Goal: Task Accomplishment & Management: Manage account settings

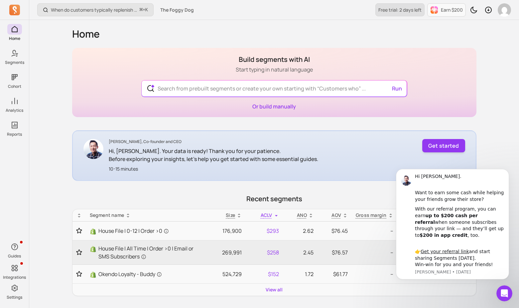
click at [409, 14] on link "Free trial: 2 days left" at bounding box center [399, 9] width 49 height 13
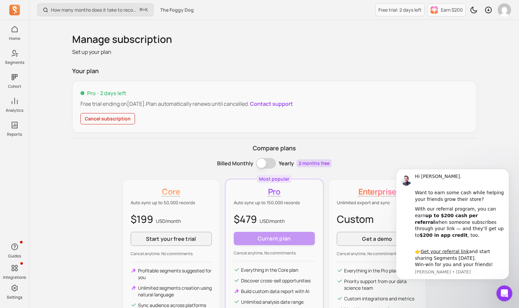
click at [373, 62] on div "Manage subscription Set up your plan Your plan Pro - 2 days left Free trial end…" at bounding box center [274, 192] width 404 height 318
click at [397, 8] on p "Free trial: 2 days left" at bounding box center [399, 10] width 43 height 7
click at [116, 115] on button "Cancel subscription" at bounding box center [107, 118] width 54 height 11
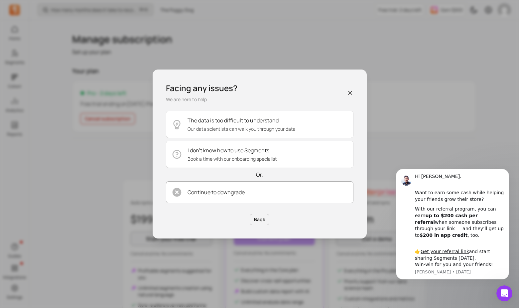
click at [215, 192] on p "Continue to downgrade" at bounding box center [215, 192] width 57 height 8
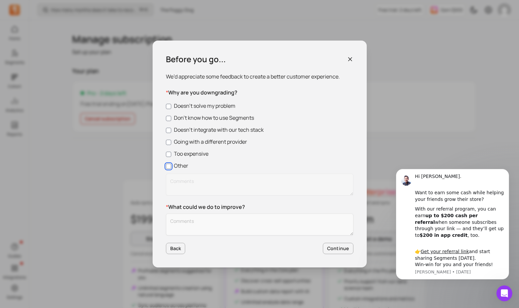
click at [168, 165] on input "Other" at bounding box center [168, 165] width 5 height 5
checkbox input "true"
click at [183, 215] on textarea "Customer Feedback" at bounding box center [259, 224] width 187 height 22
click at [191, 141] on label "Going with a different provider" at bounding box center [259, 142] width 187 height 8
click at [171, 141] on input "Going with a different provider" at bounding box center [168, 142] width 5 height 5
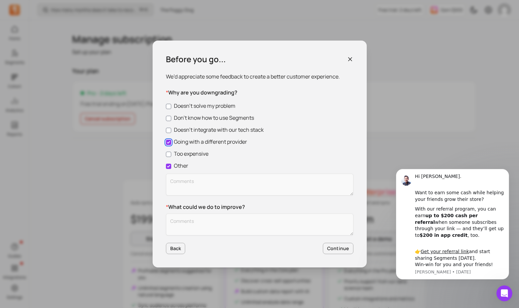
checkbox input "true"
click at [181, 164] on label "Other" at bounding box center [259, 165] width 187 height 8
click at [171, 164] on input "Other" at bounding box center [168, 165] width 5 height 5
checkbox input "false"
click at [201, 219] on textarea "Customer Feedback" at bounding box center [259, 224] width 187 height 22
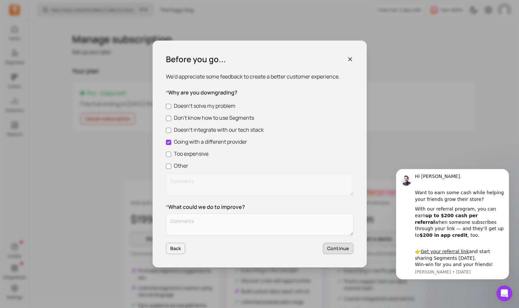
click at [336, 250] on button "Continue" at bounding box center [338, 247] width 31 height 11
click at [293, 227] on textarea "Customer Feedback" at bounding box center [259, 224] width 187 height 22
click at [287, 221] on textarea "Customer Feedback" at bounding box center [259, 224] width 187 height 22
click at [188, 222] on textarea "We have a complicated bun" at bounding box center [259, 224] width 187 height 22
click at [228, 224] on textarea "We have bundles, which we are still figuring out how we want to report on these." at bounding box center [259, 224] width 187 height 22
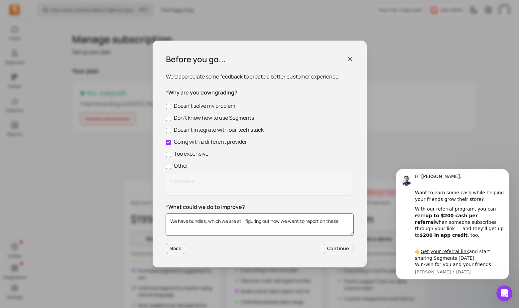
drag, startPoint x: 208, startPoint y: 223, endPoint x: 221, endPoint y: 224, distance: 13.3
click at [221, 224] on textarea "We have bundles, which we are still figuring out how we want to report on these." at bounding box center [259, 224] width 187 height 22
click at [269, 229] on textarea "We have bundles, and we are still figuring out how we want to report on these." at bounding box center [259, 224] width 187 height 22
click at [204, 222] on textarea "We have bundles, and we are still figuring out how we want to report on these." at bounding box center [259, 224] width 187 height 22
click at [205, 222] on textarea "We have bundles, and we are still figuring out how we want to report on these." at bounding box center [259, 224] width 187 height 22
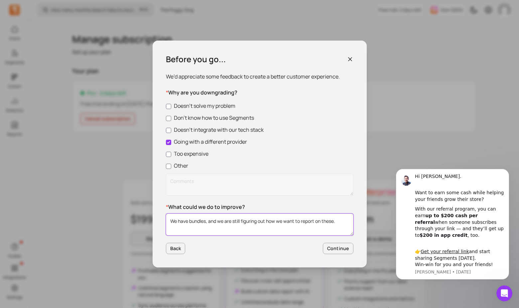
click at [213, 222] on textarea "We have bundles, and we are still figuring out how we want to report on these." at bounding box center [259, 224] width 187 height 22
type textarea "We have bundles, and we are still figuring out how we want to report on these."
click at [341, 244] on button "Continue" at bounding box center [338, 247] width 31 height 11
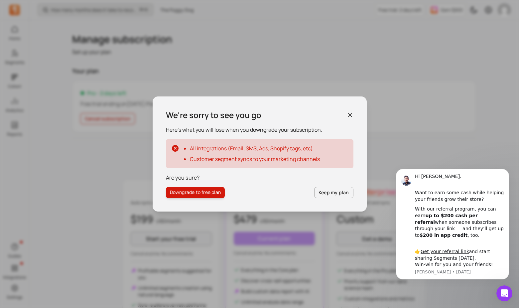
click at [197, 193] on button "Downgrade to free plan" at bounding box center [195, 192] width 59 height 11
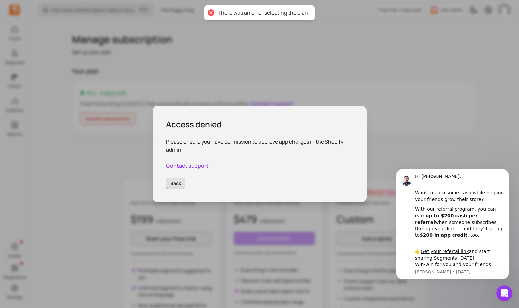
click at [177, 186] on button "Back" at bounding box center [176, 182] width 20 height 11
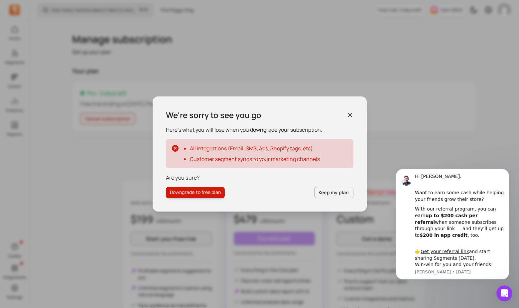
click at [197, 190] on button "Downgrade to free plan" at bounding box center [195, 192] width 59 height 11
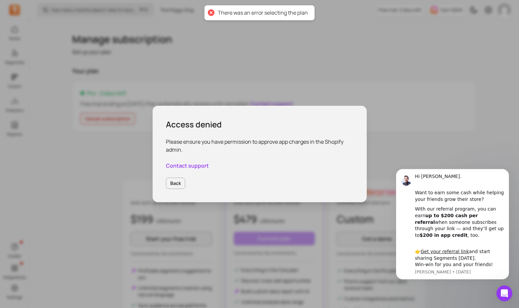
click at [166, 188] on div "Back" at bounding box center [259, 182] width 187 height 11
click at [172, 184] on button "Back" at bounding box center [176, 182] width 20 height 11
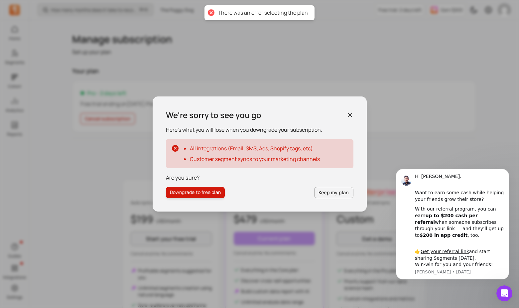
click at [346, 118] on div "We're sorry to see you go" at bounding box center [259, 115] width 187 height 11
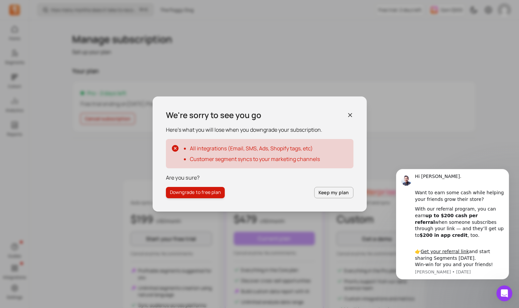
click at [349, 115] on icon "button" at bounding box center [349, 114] width 3 height 3
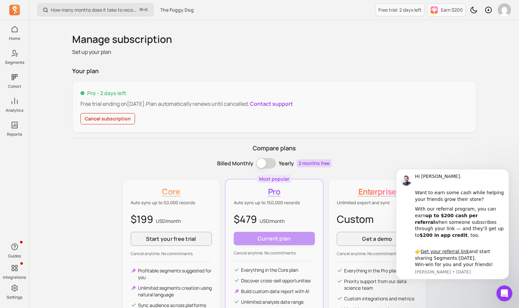
click at [120, 121] on button "Cancel subscription" at bounding box center [107, 118] width 54 height 11
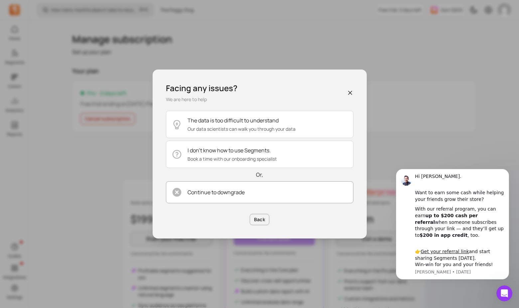
click at [249, 196] on button "Continue to downgrade" at bounding box center [259, 192] width 187 height 22
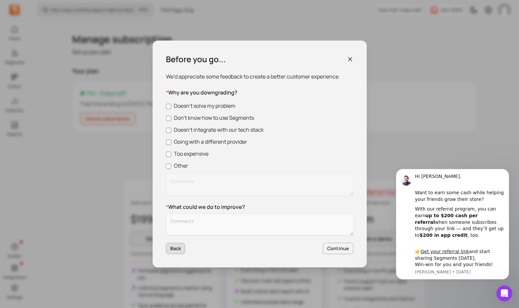
click at [171, 245] on button "Back" at bounding box center [176, 247] width 20 height 11
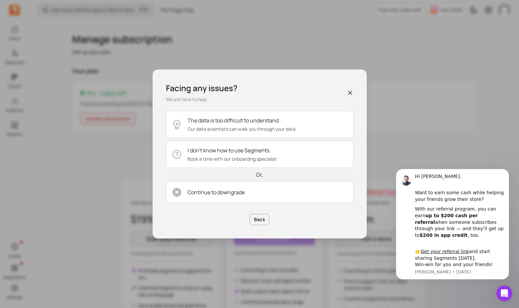
click at [350, 92] on icon "button" at bounding box center [349, 92] width 3 height 3
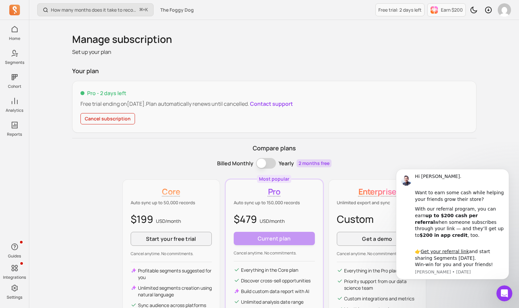
click at [119, 119] on button "Cancel subscription" at bounding box center [107, 118] width 54 height 11
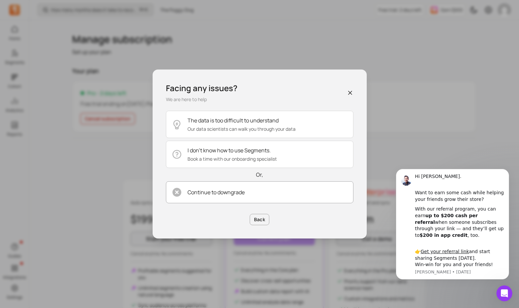
click at [290, 201] on button "Continue to downgrade" at bounding box center [259, 192] width 187 height 22
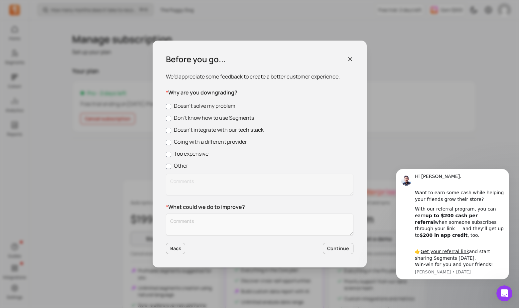
click at [192, 142] on label "Going with a different provider" at bounding box center [259, 142] width 187 height 8
click at [171, 142] on input "Going with a different provider" at bounding box center [168, 142] width 5 height 5
checkbox input "true"
click at [231, 220] on textarea "Customer Feedback" at bounding box center [259, 224] width 187 height 22
type textarea "w"
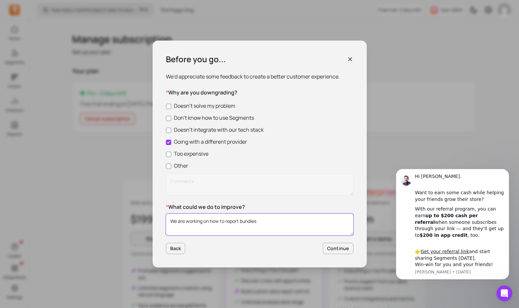
click at [240, 219] on textarea "We are working on how to report bundles" at bounding box center [259, 224] width 187 height 22
click at [292, 221] on textarea "We are working on how to report our bundles" at bounding box center [259, 224] width 187 height 22
type textarea "We are working on how to report our bundles"
click at [339, 246] on button "Continue" at bounding box center [338, 247] width 31 height 11
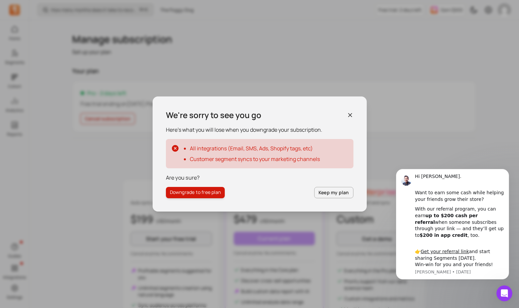
click at [187, 200] on div "We're sorry to see you go Here’s what you will lose when you downgrade your sub…" at bounding box center [259, 153] width 214 height 115
click at [192, 195] on button "Downgrade to free plan" at bounding box center [195, 192] width 59 height 11
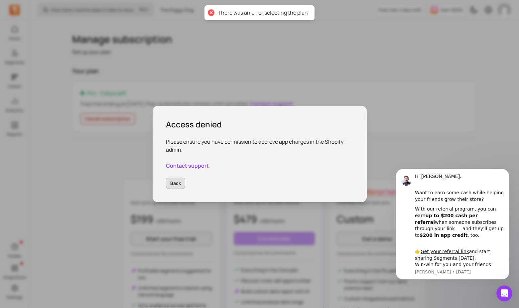
click at [177, 183] on button "Back" at bounding box center [176, 182] width 20 height 11
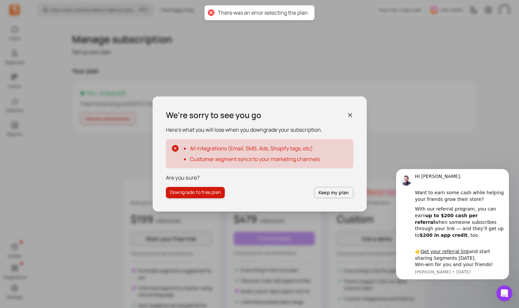
click at [195, 192] on button "Downgrade to free plan" at bounding box center [195, 192] width 59 height 11
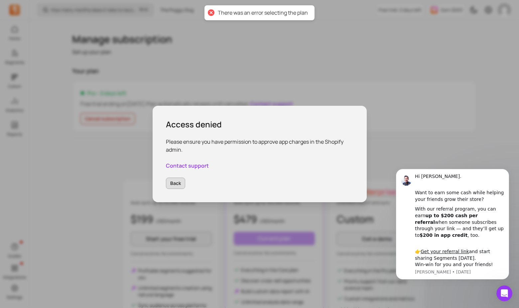
click at [173, 183] on button "Back" at bounding box center [176, 182] width 20 height 11
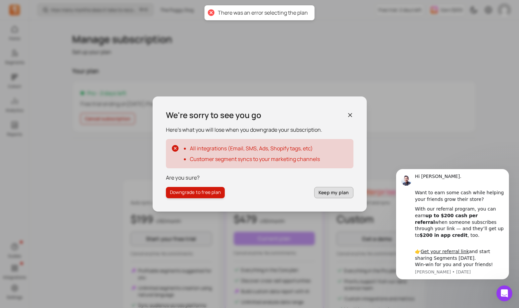
click at [337, 188] on button "Keep my plan" at bounding box center [333, 192] width 39 height 11
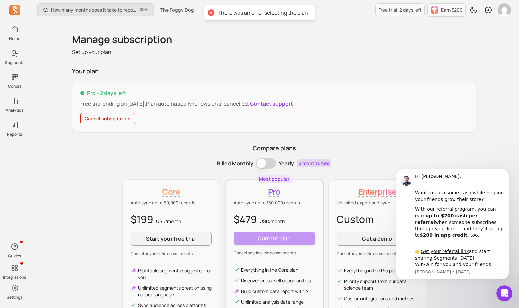
click at [136, 163] on div "Billed Monthly Billing term Yearly 2 months free" at bounding box center [274, 163] width 404 height 11
click at [497, 288] on div "Open Intercom Messenger" at bounding box center [503, 292] width 22 height 22
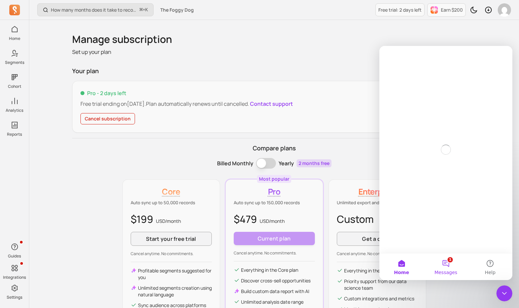
click at [452, 267] on button "1 Messages" at bounding box center [445, 266] width 44 height 27
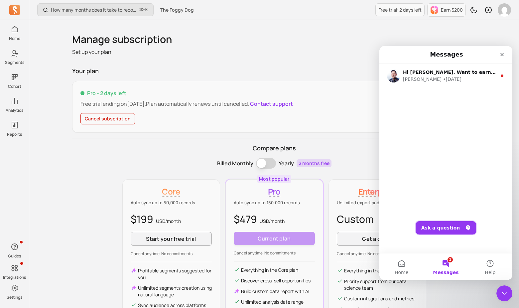
click at [443, 224] on button "Ask a question" at bounding box center [446, 227] width 60 height 13
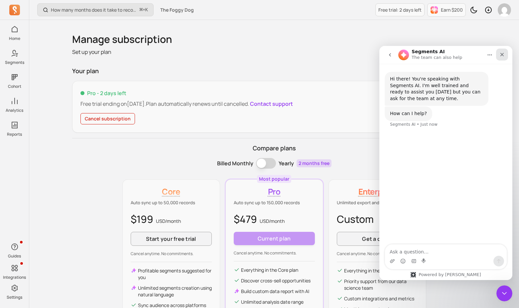
click at [504, 55] on icon "Close" at bounding box center [501, 54] width 5 height 5
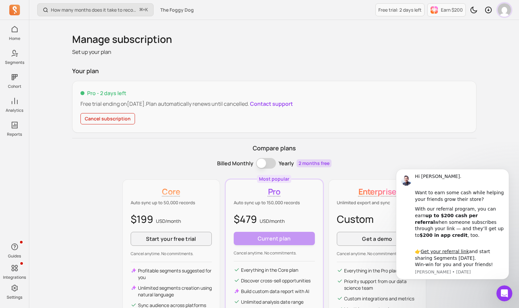
click at [501, 13] on img "button" at bounding box center [503, 9] width 13 height 13
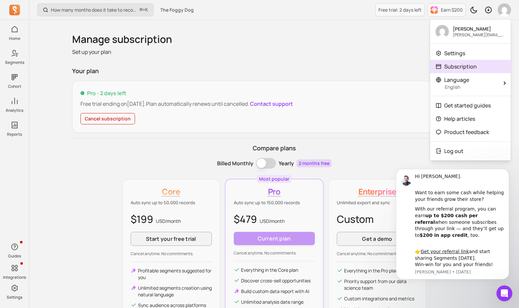
click at [453, 62] on p "Subscription" at bounding box center [460, 66] width 33 height 8
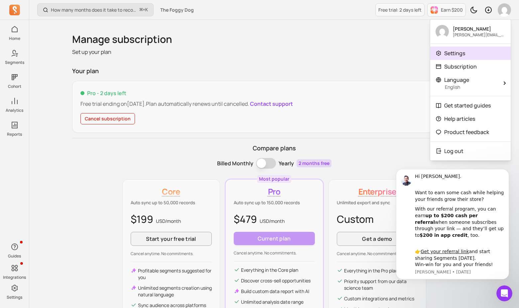
click at [453, 52] on p "Settings" at bounding box center [454, 53] width 21 height 8
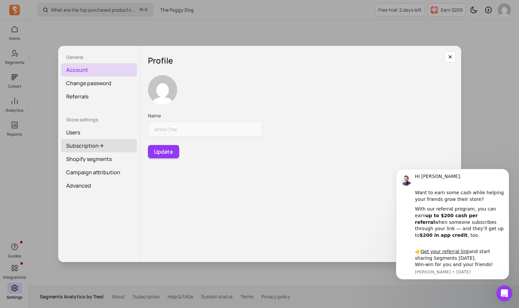
click at [83, 146] on link "Subscription" at bounding box center [99, 145] width 76 height 13
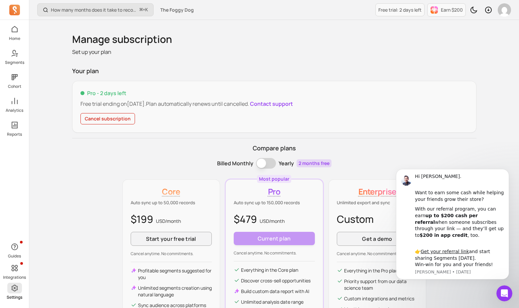
click at [14, 294] on p "Settings" at bounding box center [15, 296] width 16 height 5
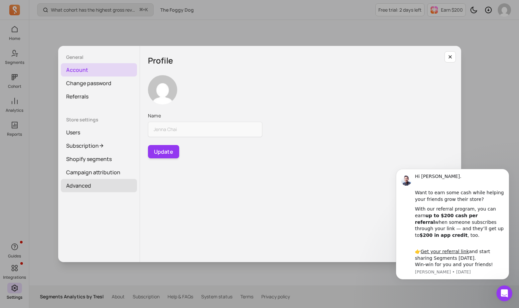
click at [76, 185] on link "Advanced" at bounding box center [99, 185] width 76 height 13
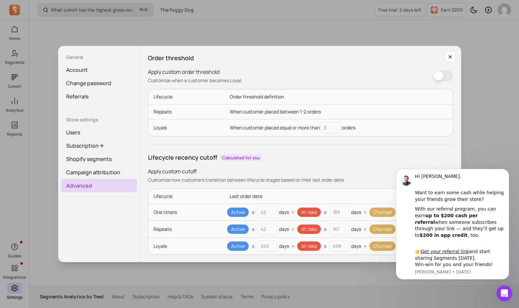
scroll to position [73, 0]
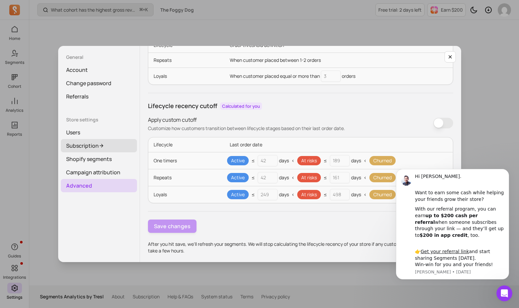
click at [108, 145] on link "Subscription" at bounding box center [99, 145] width 76 height 13
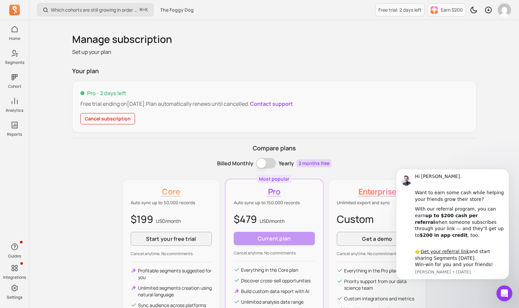
click at [115, 119] on button "Cancel subscription" at bounding box center [107, 118] width 54 height 11
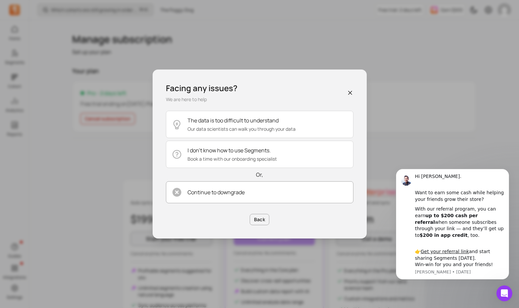
click at [240, 193] on p "Continue to downgrade" at bounding box center [215, 192] width 57 height 8
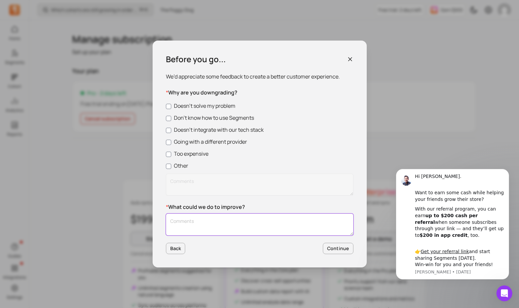
click at [249, 218] on textarea "Customer Feedback" at bounding box center [259, 224] width 187 height 22
drag, startPoint x: 500, startPoint y: 297, endPoint x: 607, endPoint y: 426, distance: 167.3
click at [500, 298] on div "Open Intercom Messenger" at bounding box center [503, 292] width 22 height 22
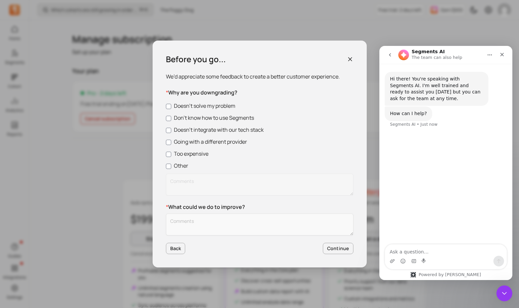
click at [413, 250] on textarea "Ask a question…" at bounding box center [446, 249] width 122 height 11
type textarea "Speak with team member"
click at [350, 59] on icon "button" at bounding box center [349, 59] width 7 height 7
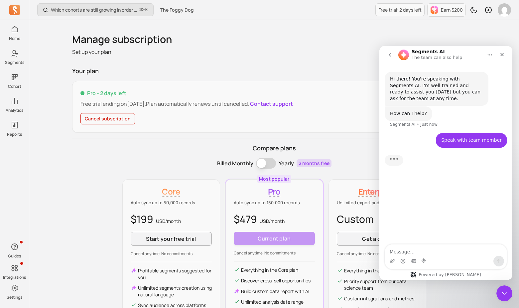
click at [439, 249] on textarea "Message…" at bounding box center [446, 249] width 122 height 11
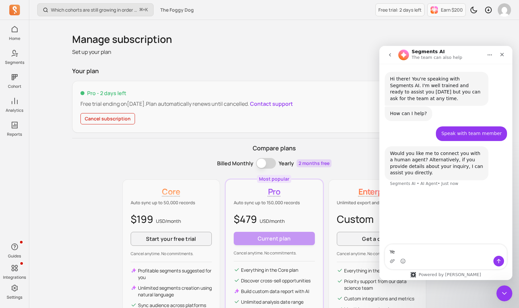
type textarea "Yes"
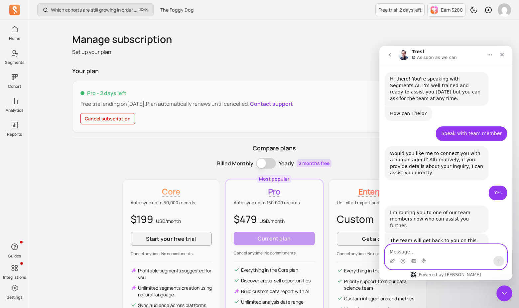
scroll to position [36, 0]
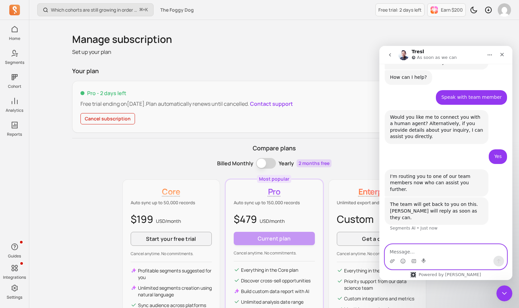
click at [442, 253] on textarea "Message…" at bounding box center [446, 249] width 122 height 11
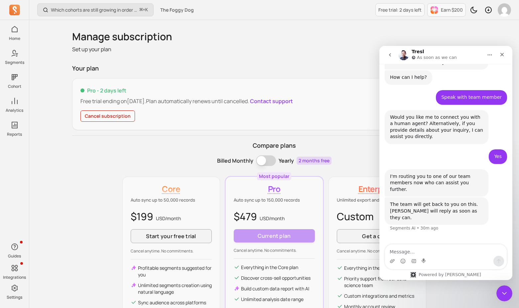
click at [269, 102] on button "Contact support" at bounding box center [271, 101] width 43 height 8
click at [266, 103] on button "Contact support" at bounding box center [271, 101] width 43 height 8
click at [116, 115] on button "Cancel subscription" at bounding box center [107, 115] width 54 height 11
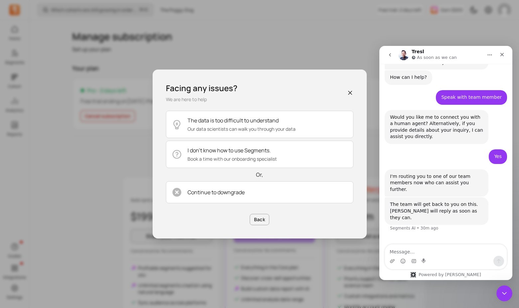
click at [114, 143] on div "Facing any issues? We are here to help The data is too difficult to understand …" at bounding box center [259, 154] width 519 height 308
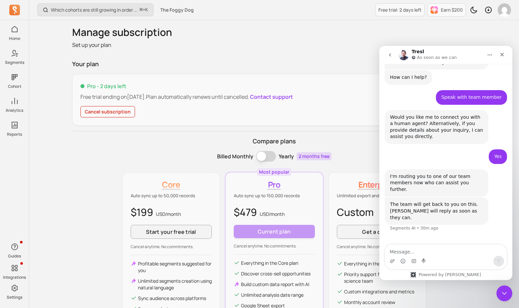
scroll to position [8, 0]
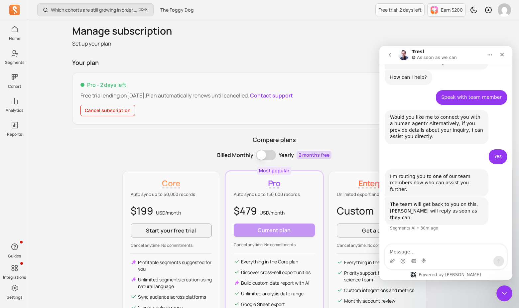
click at [113, 113] on button "Cancel subscription" at bounding box center [107, 110] width 54 height 11
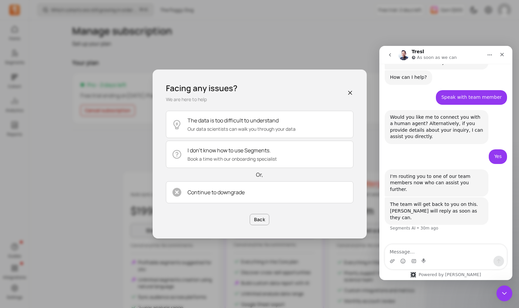
click at [144, 52] on div "Facing any issues? We are here to help The data is too difficult to understand …" at bounding box center [259, 154] width 519 height 308
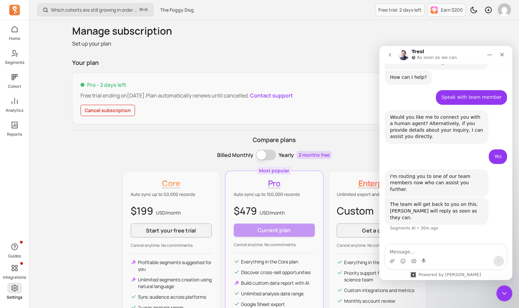
click at [13, 291] on icon at bounding box center [15, 288] width 8 height 8
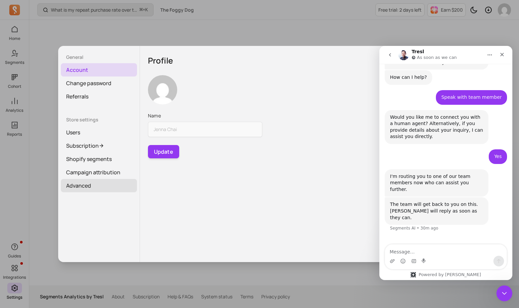
click at [98, 188] on link "Advanced" at bounding box center [99, 185] width 76 height 13
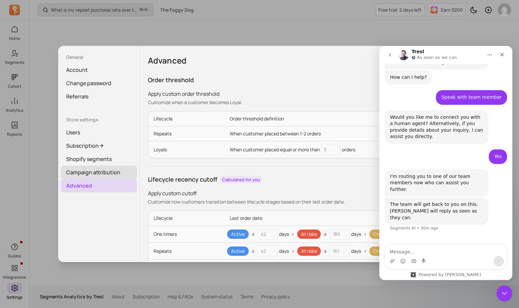
click at [97, 173] on link "Campaign attribution" at bounding box center [99, 171] width 76 height 13
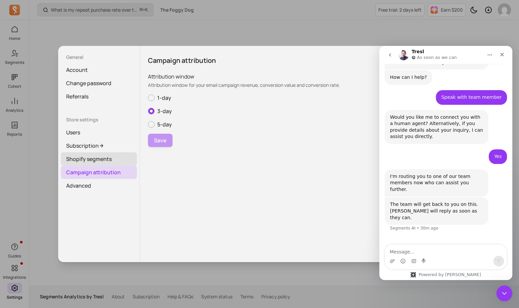
click at [103, 158] on link "Shopify segments" at bounding box center [99, 158] width 76 height 13
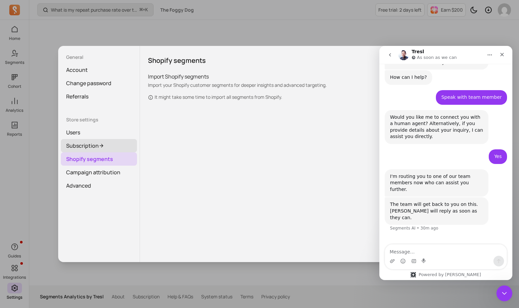
click at [108, 144] on link "Subscription" at bounding box center [99, 145] width 76 height 13
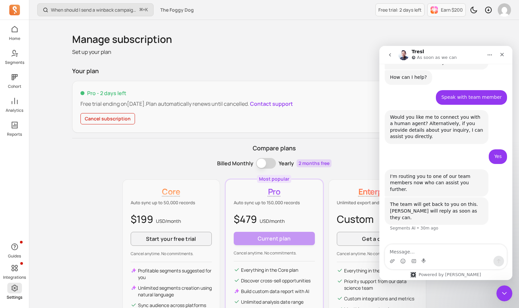
click at [14, 294] on p "Settings" at bounding box center [15, 296] width 16 height 5
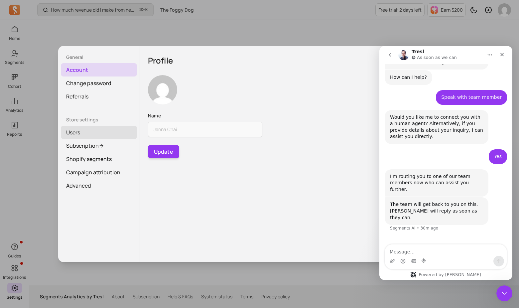
click at [85, 127] on link "Users" at bounding box center [99, 132] width 76 height 13
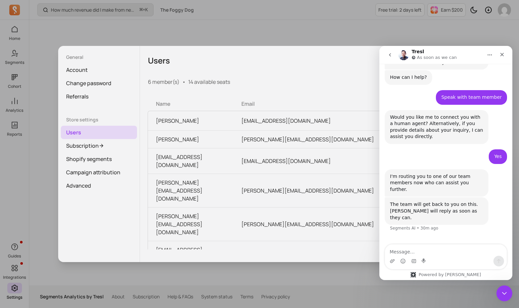
click at [64, 282] on div "General Account Change password Referrals Store settings Users Subscription Sho…" at bounding box center [259, 153] width 508 height 297
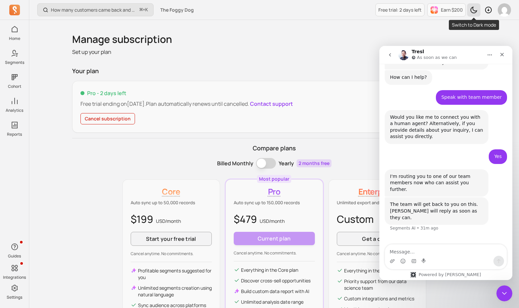
click at [470, 8] on icon "Toggle dark mode" at bounding box center [473, 10] width 8 height 8
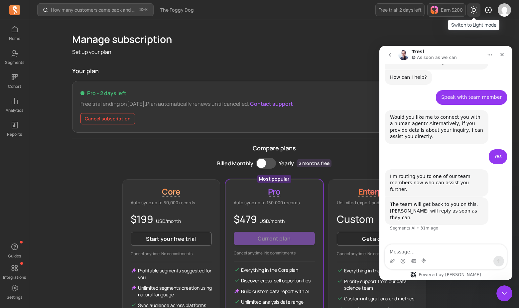
click at [470, 8] on icon "Toggle dark mode" at bounding box center [473, 10] width 8 height 8
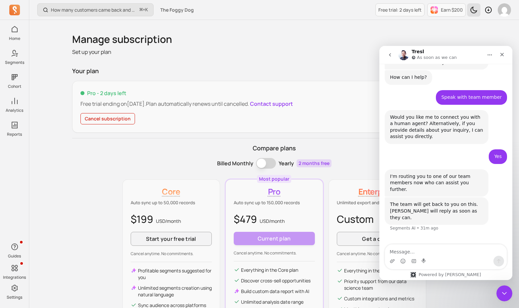
click at [470, 8] on icon "Toggle dark mode" at bounding box center [473, 10] width 8 height 8
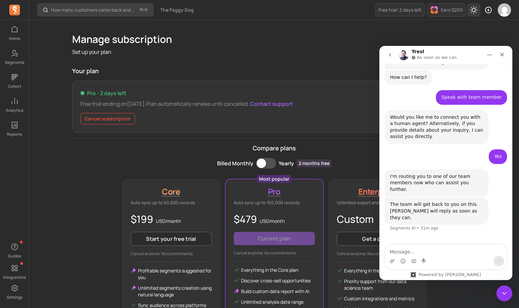
click at [470, 8] on icon "Toggle dark mode" at bounding box center [473, 10] width 8 height 8
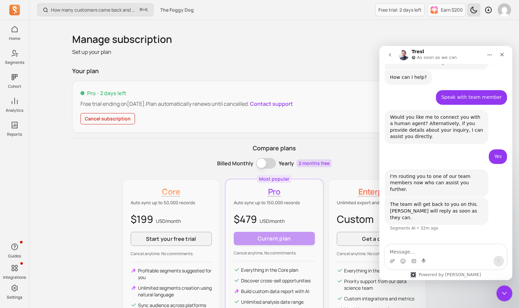
click at [119, 120] on button "Cancel subscription" at bounding box center [107, 118] width 54 height 11
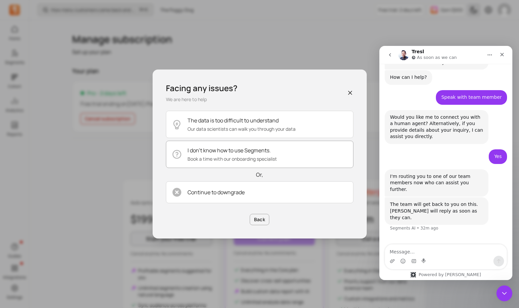
click at [242, 155] on div "I don’t know how to use Segments. Book a time with our onboarding specialist" at bounding box center [231, 154] width 89 height 16
click at [217, 155] on p "Book a time with our onboarding specialist" at bounding box center [231, 158] width 89 height 7
click at [214, 193] on p "Continue to downgrade" at bounding box center [215, 192] width 57 height 8
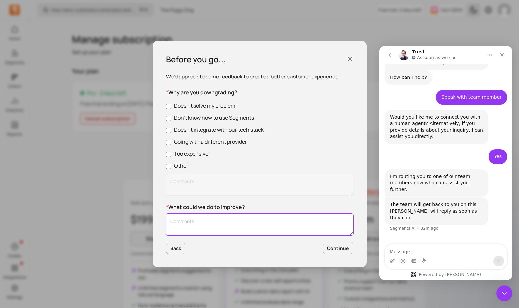
click at [186, 223] on textarea "Customer Feedback" at bounding box center [259, 224] width 187 height 22
click at [176, 164] on label "Other" at bounding box center [259, 165] width 187 height 8
click at [171, 164] on input "Other" at bounding box center [168, 165] width 5 height 5
checkbox input "true"
click at [187, 211] on div "* What could we do to improve?" at bounding box center [259, 220] width 187 height 35
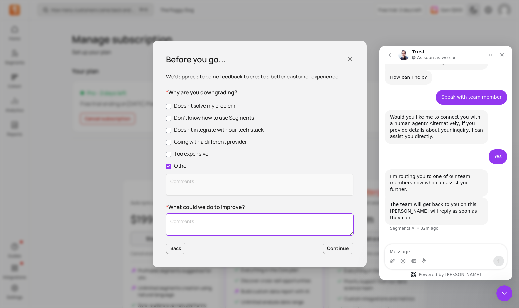
click at [189, 225] on textarea "Customer Feedback" at bounding box center [259, 224] width 187 height 22
click at [336, 247] on button "Continue" at bounding box center [338, 247] width 31 height 11
click at [223, 227] on textarea "Customer Feedback" at bounding box center [259, 224] width 187 height 22
click at [192, 155] on label "Too expensive" at bounding box center [259, 153] width 187 height 8
click at [171, 155] on input "Too expensive" at bounding box center [168, 153] width 5 height 5
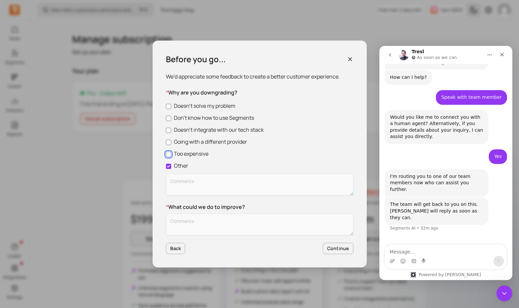
checkbox input "true"
click at [185, 141] on label "Going with a different provider" at bounding box center [259, 142] width 187 height 8
click at [171, 141] on input "Going with a different provider" at bounding box center [168, 142] width 5 height 5
checkbox input "true"
click at [187, 155] on label "Too expensive" at bounding box center [259, 153] width 187 height 8
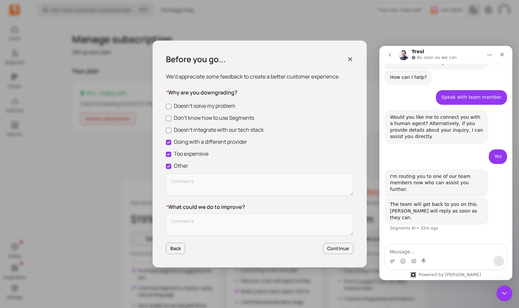
click at [171, 155] on input "Too expensive" at bounding box center [168, 153] width 5 height 5
checkbox input "false"
click at [176, 168] on label "Other" at bounding box center [259, 165] width 187 height 8
click at [171, 168] on input "Other" at bounding box center [168, 165] width 5 height 5
checkbox input "false"
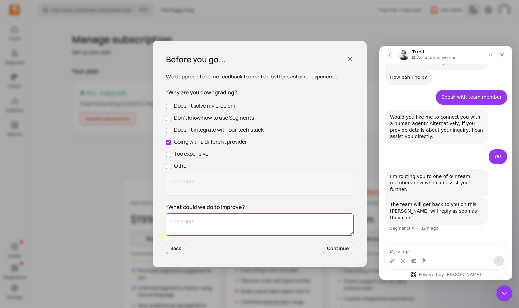
click at [206, 224] on textarea "Customer Feedback" at bounding box center [259, 224] width 187 height 22
type textarea "t"
click at [215, 222] on textarea "The" at bounding box center [259, 224] width 187 height 22
type textarea "T"
type textarea "More advanced reporting with bundles"
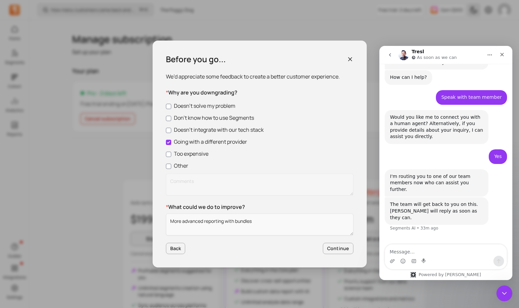
click at [331, 250] on button "Continue" at bounding box center [338, 247] width 31 height 11
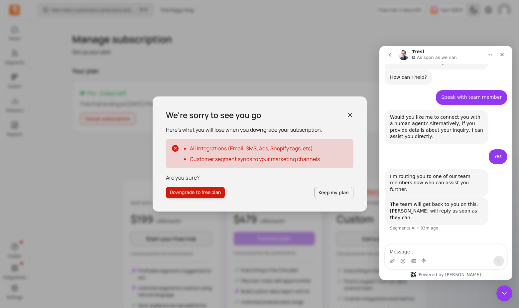
click at [209, 191] on button "Downgrade to free plan" at bounding box center [195, 192] width 59 height 11
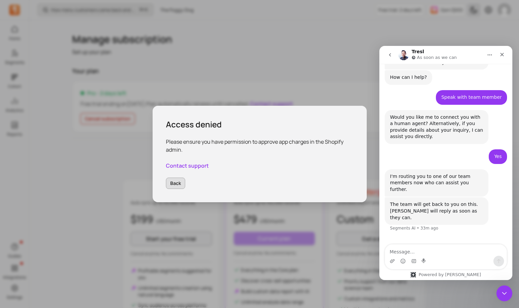
click at [173, 178] on button "Back" at bounding box center [176, 182] width 20 height 11
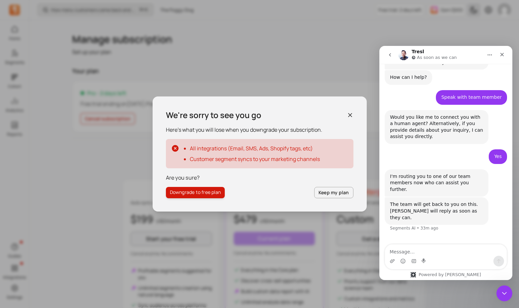
click at [350, 115] on icon "button" at bounding box center [349, 114] width 3 height 3
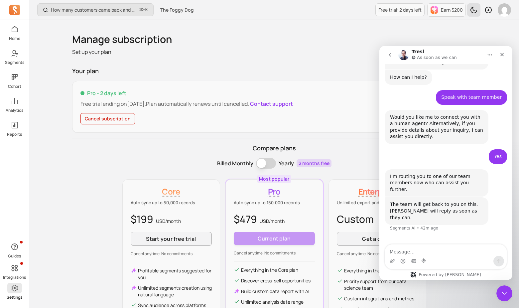
click at [15, 297] on p "Settings" at bounding box center [15, 296] width 16 height 5
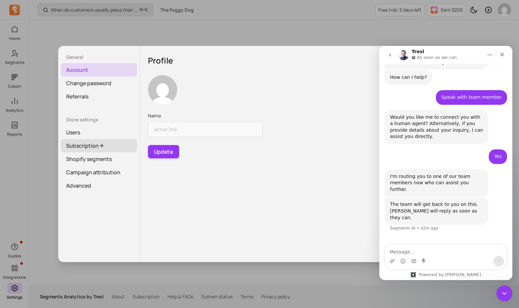
click at [105, 151] on link "Subscription" at bounding box center [99, 145] width 76 height 13
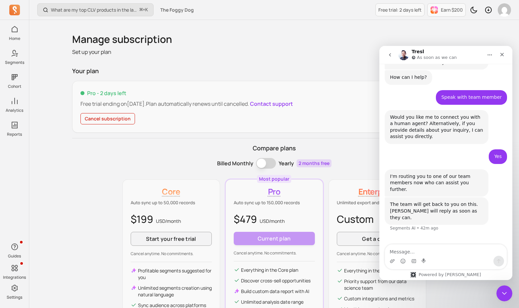
click at [105, 168] on div "Compare plans Billed Monthly Billing term Yearly 2 months free Core Auto sync u…" at bounding box center [274, 248] width 404 height 208
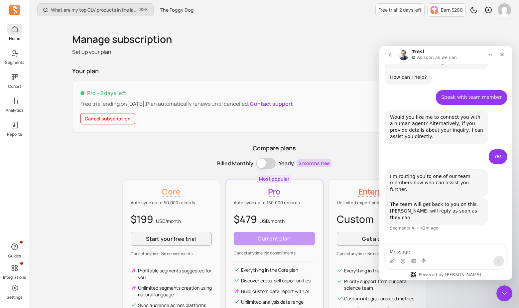
click at [15, 28] on icon at bounding box center [15, 29] width 8 height 8
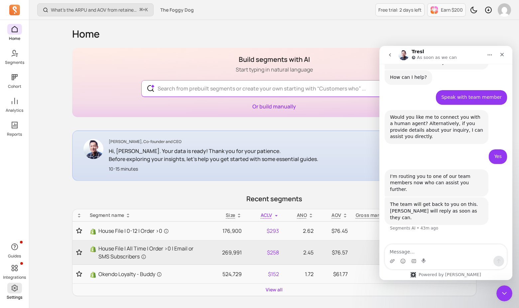
click at [21, 289] on span at bounding box center [14, 287] width 15 height 11
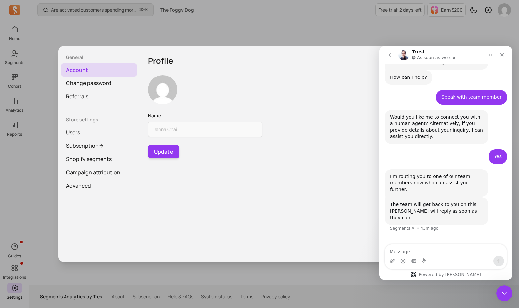
click at [75, 273] on div "General Account Change password Referrals Store settings Users Subscription Sho…" at bounding box center [259, 153] width 508 height 297
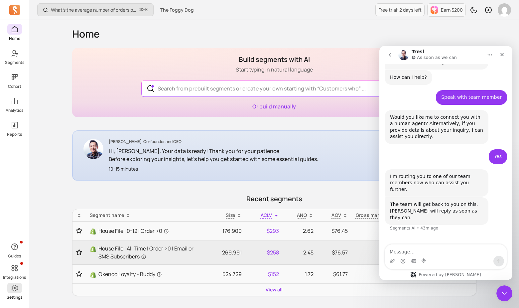
click at [14, 291] on icon at bounding box center [15, 288] width 8 height 8
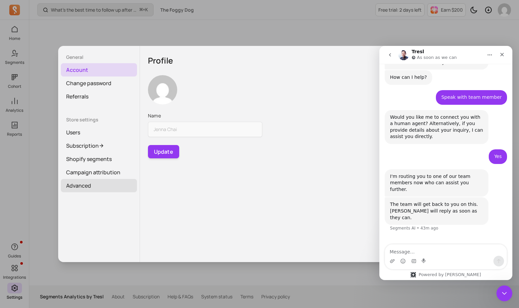
click at [108, 185] on link "Advanced" at bounding box center [99, 185] width 76 height 13
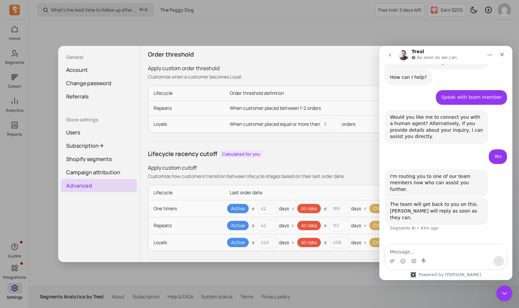
scroll to position [73, 0]
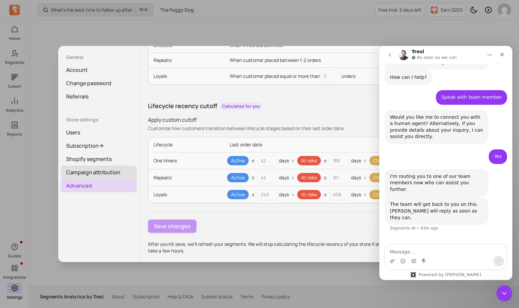
click at [108, 171] on link "Campaign attribution" at bounding box center [99, 171] width 76 height 13
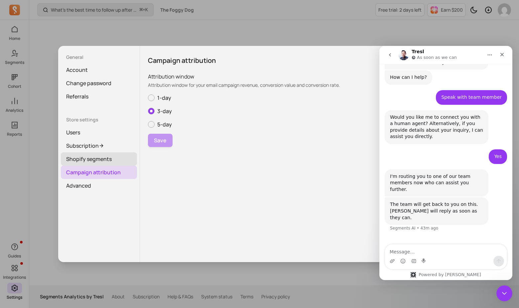
click at [108, 160] on link "Shopify segments" at bounding box center [99, 158] width 76 height 13
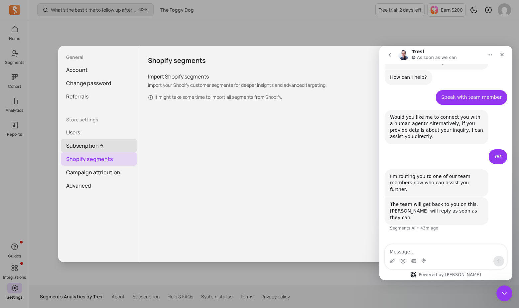
click at [109, 144] on link "Subscription" at bounding box center [99, 145] width 76 height 13
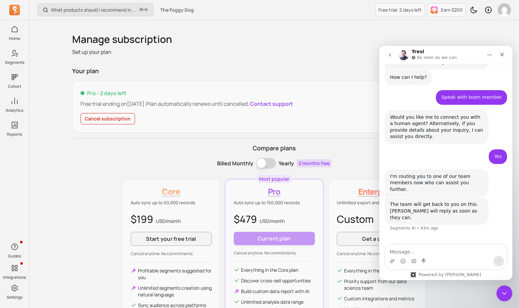
click at [98, 197] on div "Compare plans Billed Monthly Billing term Yearly 2 months free Core Auto sync u…" at bounding box center [274, 248] width 404 height 208
click at [71, 210] on div "Manage subscription Set up your plan Your plan Pro - 2 days left Free trial end…" at bounding box center [273, 192] width 425 height 344
click at [457, 245] on div "Waiting for a teammate" at bounding box center [446, 247] width 120 height 5
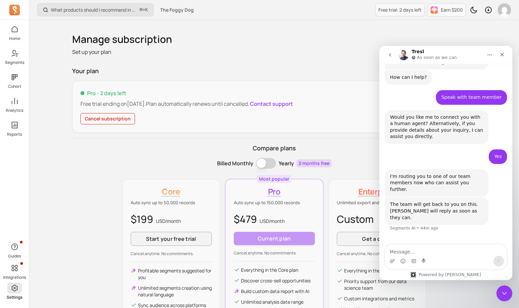
click at [17, 288] on icon at bounding box center [15, 288] width 8 height 8
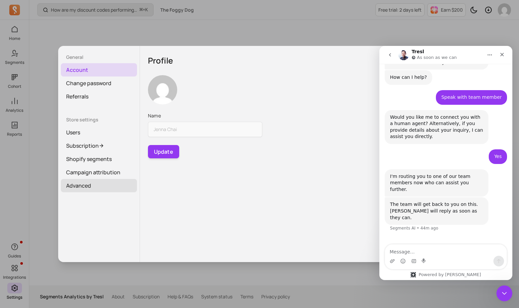
click at [91, 189] on link "Advanced" at bounding box center [99, 185] width 76 height 13
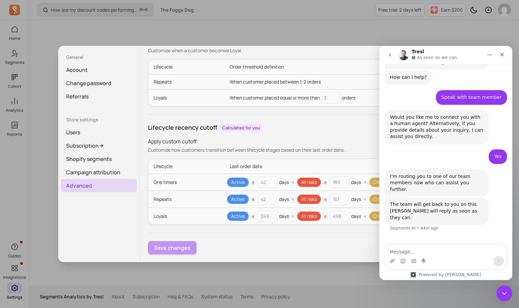
scroll to position [73, 0]
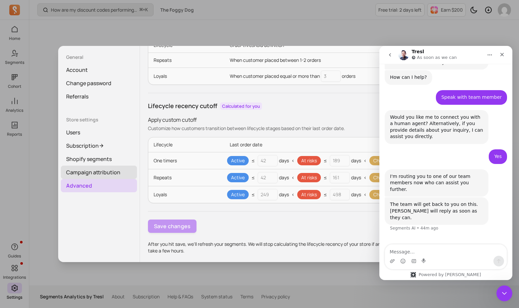
click at [104, 176] on link "Campaign attribution" at bounding box center [99, 171] width 76 height 13
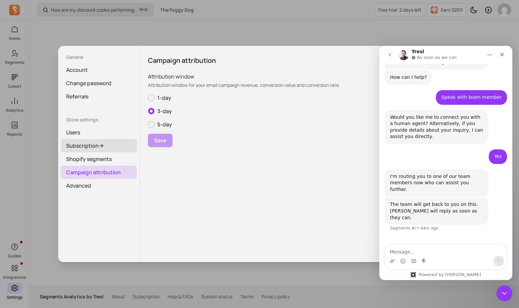
click at [102, 148] on link "Subscription" at bounding box center [99, 145] width 76 height 13
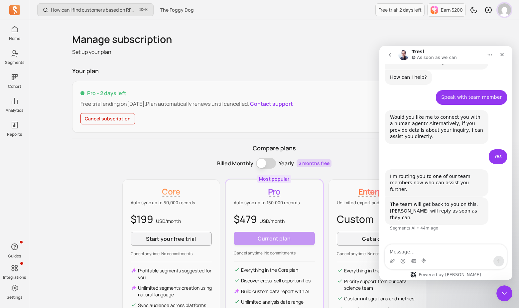
click at [506, 13] on img "button" at bounding box center [503, 9] width 13 height 13
click at [489, 58] on button "Home" at bounding box center [489, 54] width 13 height 13
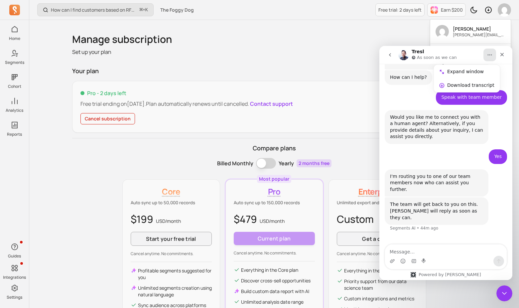
click at [489, 58] on button "Home" at bounding box center [489, 54] width 13 height 13
click at [501, 10] on img "button" at bounding box center [503, 9] width 13 height 13
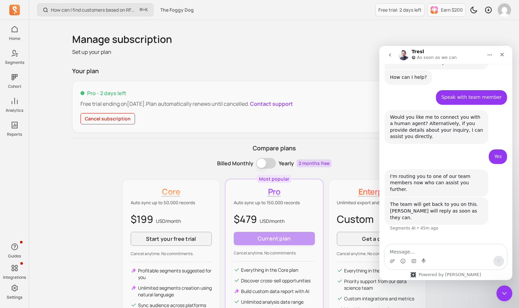
click at [203, 59] on div "Manage subscription Set up your plan Your plan Pro - 2 days left Free trial end…" at bounding box center [274, 192] width 404 height 318
click at [110, 118] on button "Cancel subscription" at bounding box center [107, 118] width 54 height 11
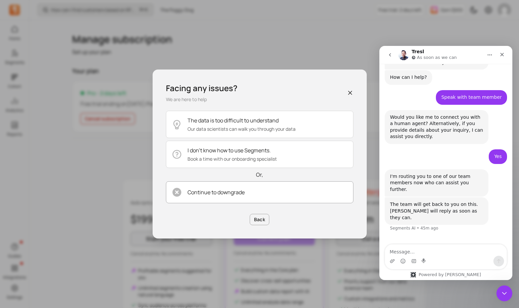
click at [255, 197] on button "Continue to downgrade" at bounding box center [259, 192] width 187 height 22
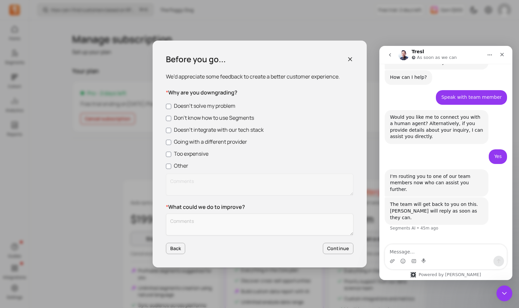
click at [195, 145] on div "Doesn’t solve my problem Don’t know how to use Segments Doesn’t integrate with …" at bounding box center [259, 150] width 187 height 96
click at [198, 142] on label "Going with a different provider" at bounding box center [259, 142] width 187 height 8
click at [171, 142] on input "Going with a different provider" at bounding box center [168, 142] width 5 height 5
checkbox input "true"
click at [215, 227] on textarea "Customer Feedback" at bounding box center [259, 224] width 187 height 22
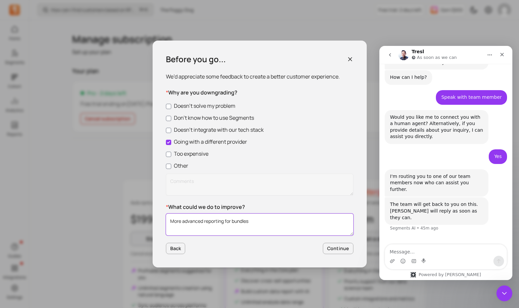
type textarea "More advanced reporting for bundles"
click at [337, 240] on form "Before you go... We’d appreciate some feedback to create a better customer expe…" at bounding box center [259, 154] width 187 height 200
click at [337, 246] on button "Continue" at bounding box center [338, 247] width 31 height 11
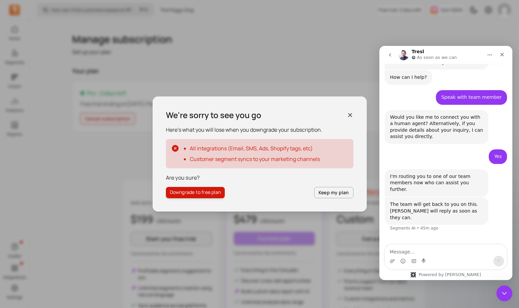
click at [192, 193] on button "Downgrade to free plan" at bounding box center [195, 192] width 59 height 11
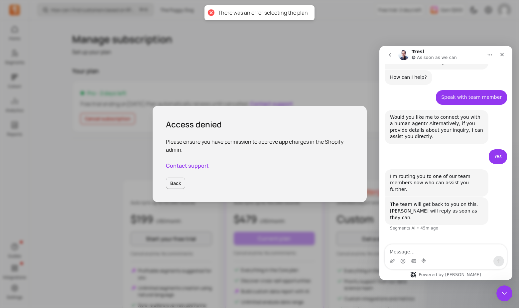
click at [99, 118] on div "Access denied Please ensure you have permission to approve app charges in the S…" at bounding box center [259, 154] width 519 height 308
